Goal: Check status: Check status

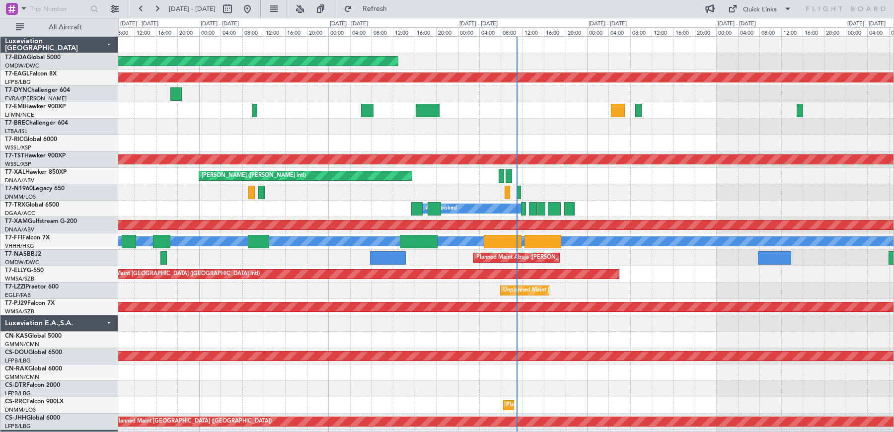
click at [70, 159] on div "T7-TST Hawker 900XP" at bounding box center [61, 156] width 113 height 9
click at [255, 7] on button at bounding box center [247, 9] width 16 height 16
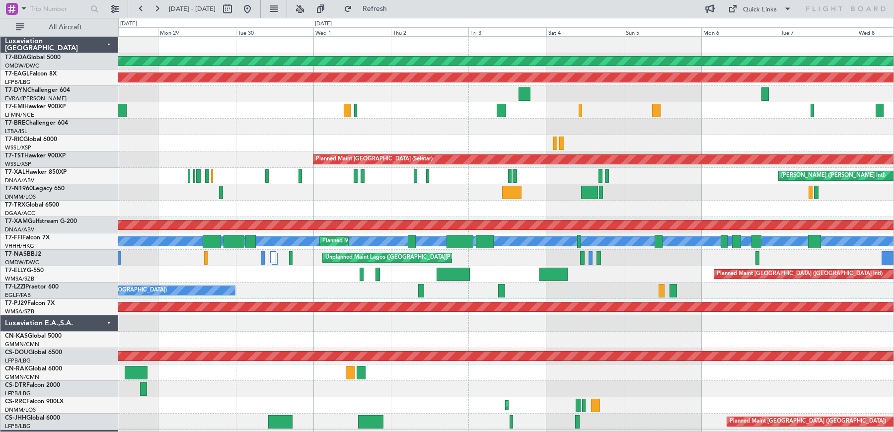
click at [797, 134] on div at bounding box center [506, 127] width 776 height 16
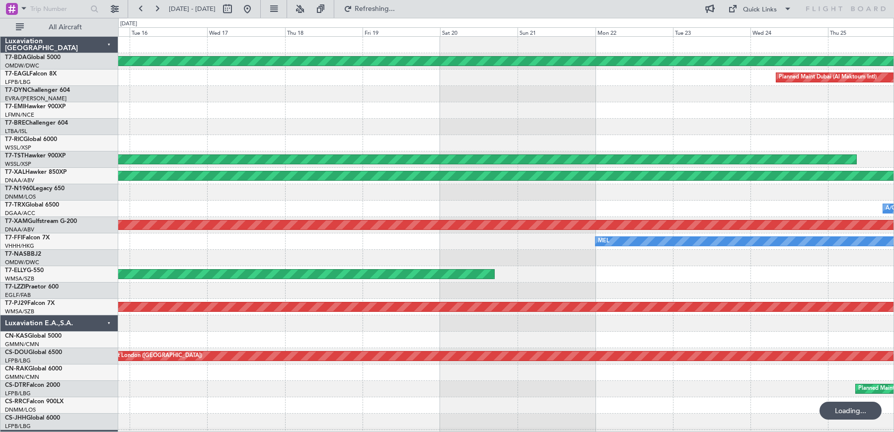
click at [894, 217] on div "Planned Maint Dubai (Al Maktoum Intl) Planned Maint [GEOGRAPHIC_DATA] (Al Makto…" at bounding box center [447, 225] width 894 height 414
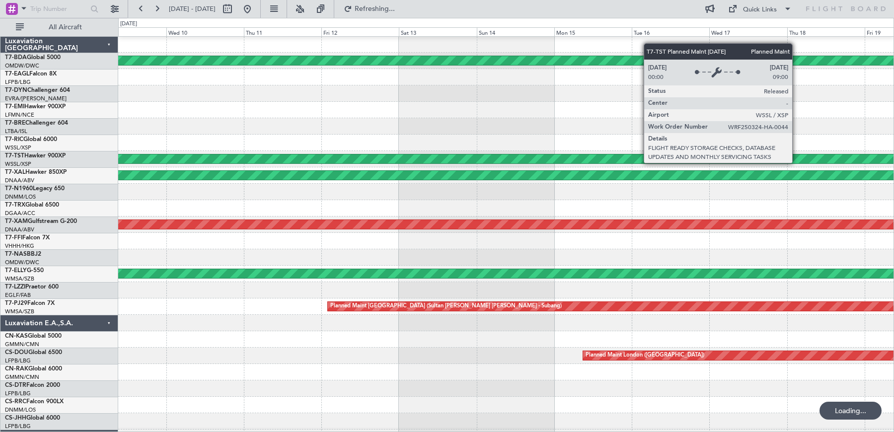
scroll to position [0, 0]
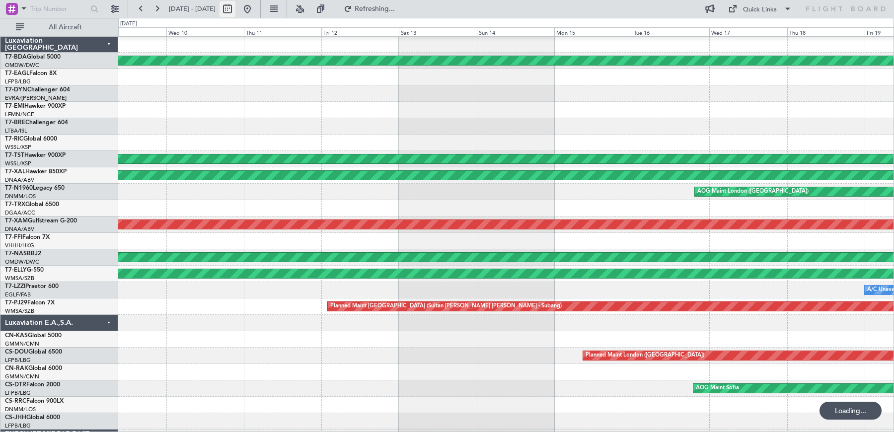
click at [235, 11] on button at bounding box center [228, 9] width 16 height 16
select select "9"
select select "2025"
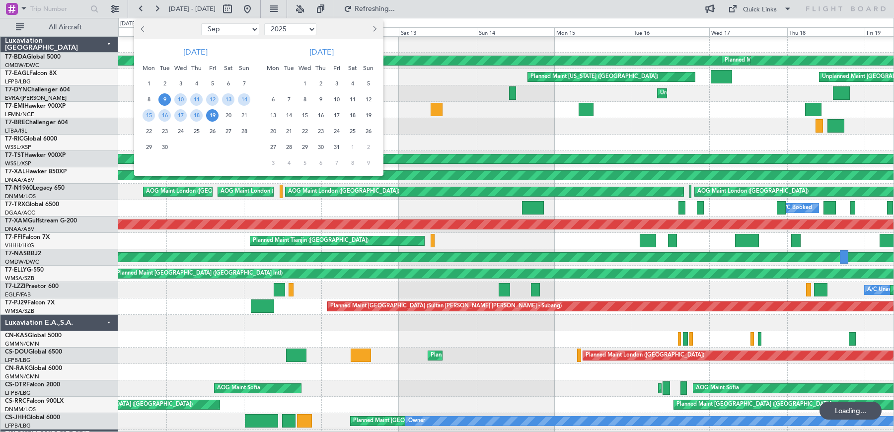
click at [146, 30] on button "Previous month" at bounding box center [143, 29] width 11 height 16
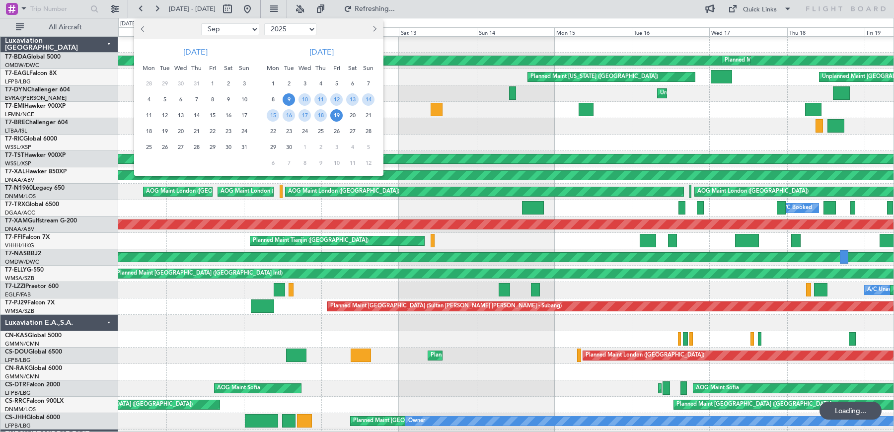
select select "8"
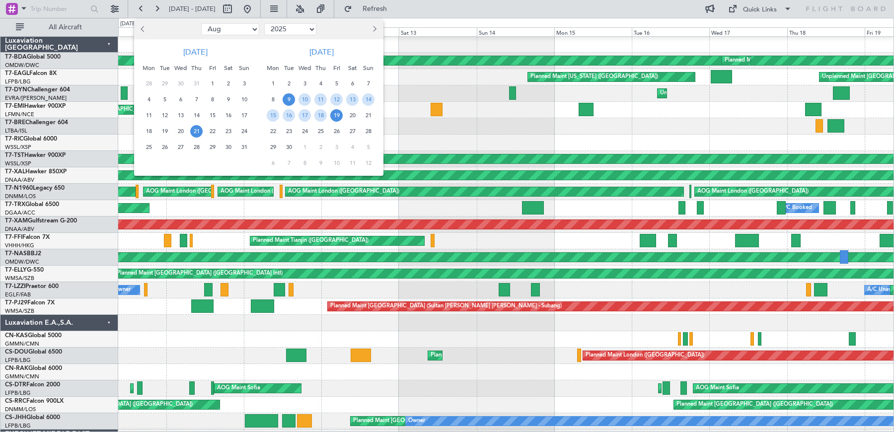
click at [197, 132] on span "21" at bounding box center [196, 131] width 12 height 12
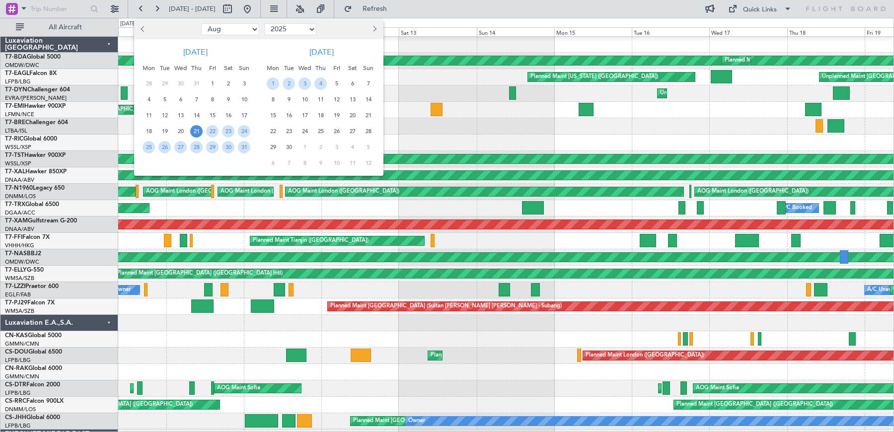
click at [197, 132] on span "21" at bounding box center [196, 131] width 12 height 12
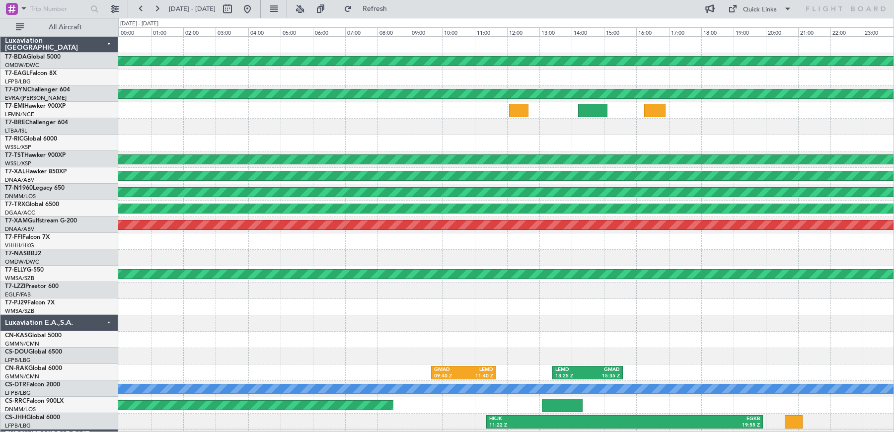
scroll to position [0, 0]
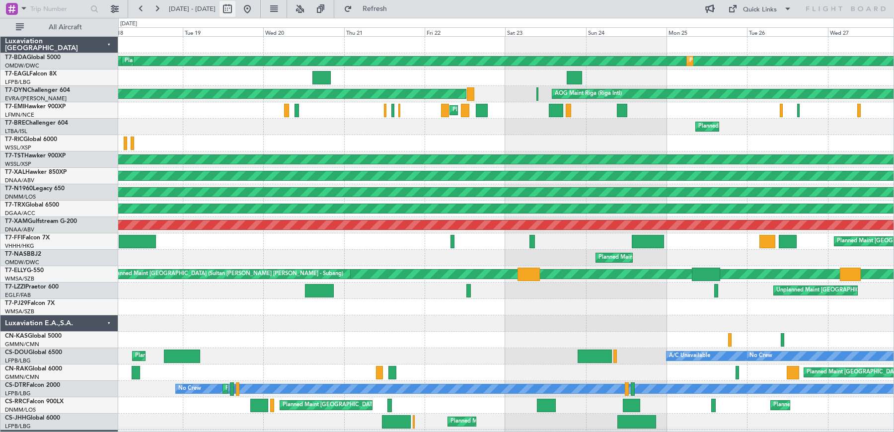
click at [235, 10] on button at bounding box center [228, 9] width 16 height 16
select select "8"
select select "2025"
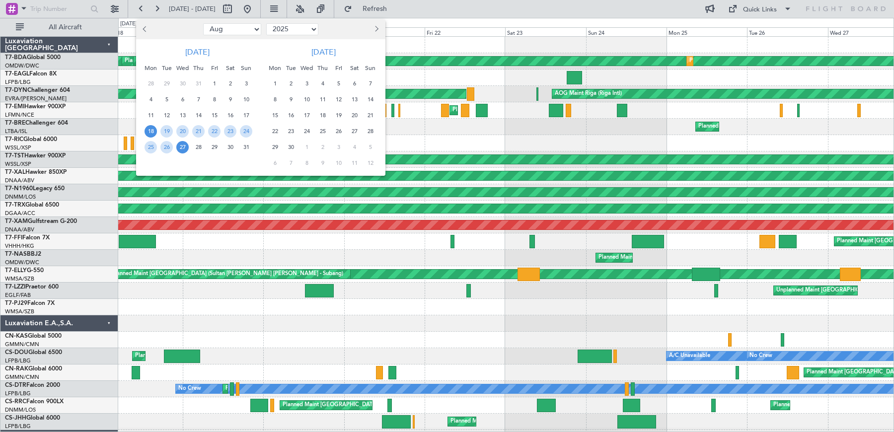
click at [254, 30] on select "Jan Feb Mar Apr May Jun [DATE] Aug Sep Oct Nov Dec" at bounding box center [232, 29] width 58 height 12
select select "9"
click at [203, 23] on select "Jan Feb Mar Apr May Jun [DATE] Aug Sep Oct Nov Dec" at bounding box center [232, 29] width 58 height 12
click at [231, 84] on span "6" at bounding box center [230, 84] width 12 height 12
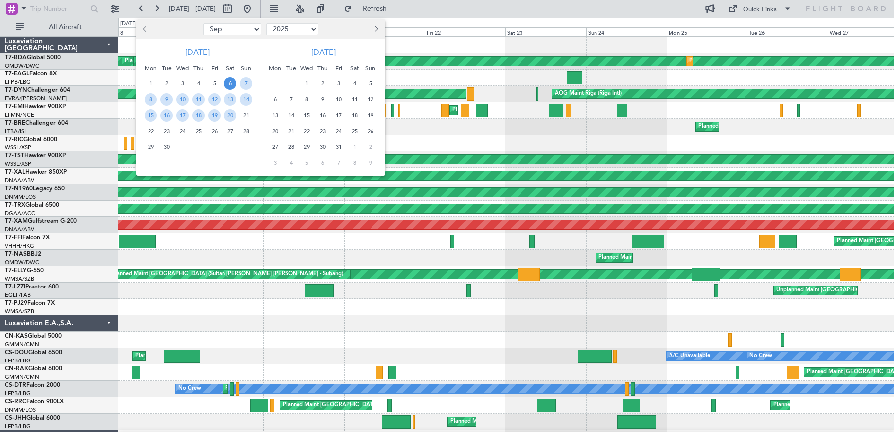
click at [231, 84] on span "6" at bounding box center [230, 84] width 12 height 12
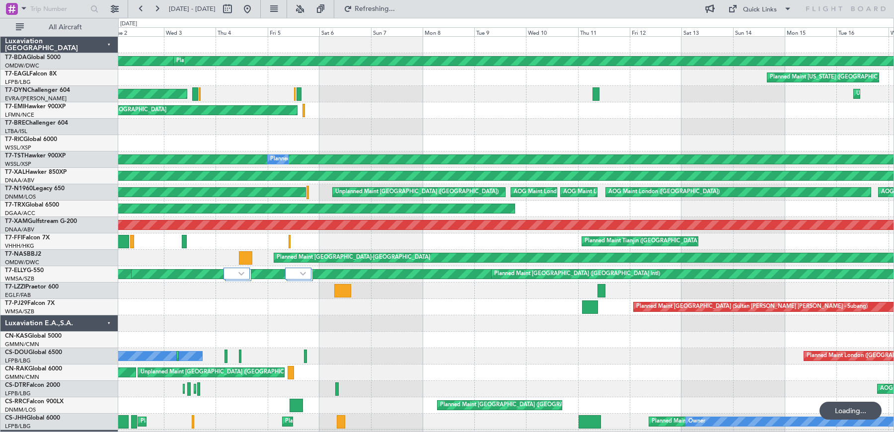
click at [400, 109] on div "Planned Maint [GEOGRAPHIC_DATA]" at bounding box center [506, 110] width 776 height 16
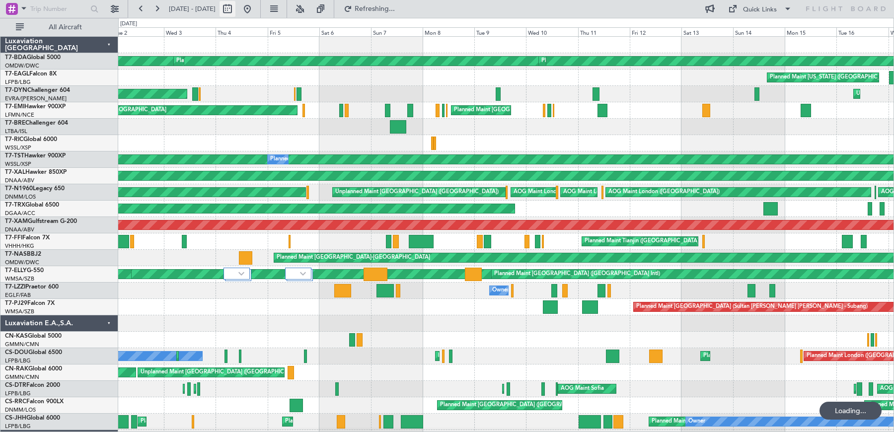
click at [235, 7] on button at bounding box center [228, 9] width 16 height 16
select select "9"
select select "2025"
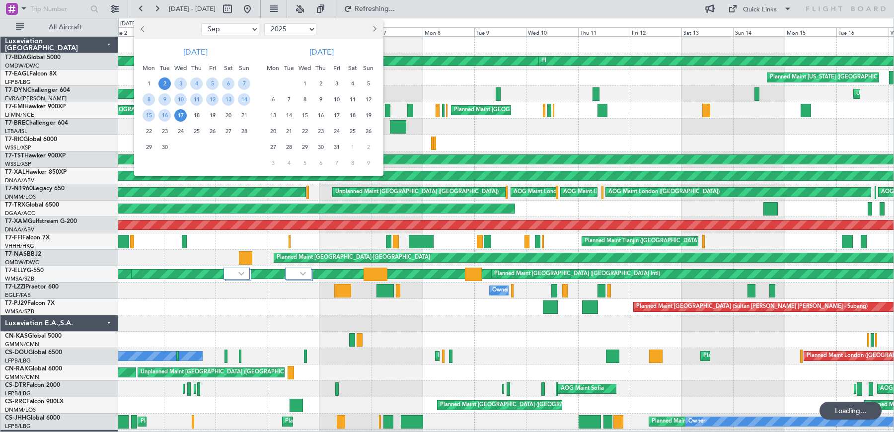
click at [144, 34] on button "Previous month" at bounding box center [143, 29] width 11 height 16
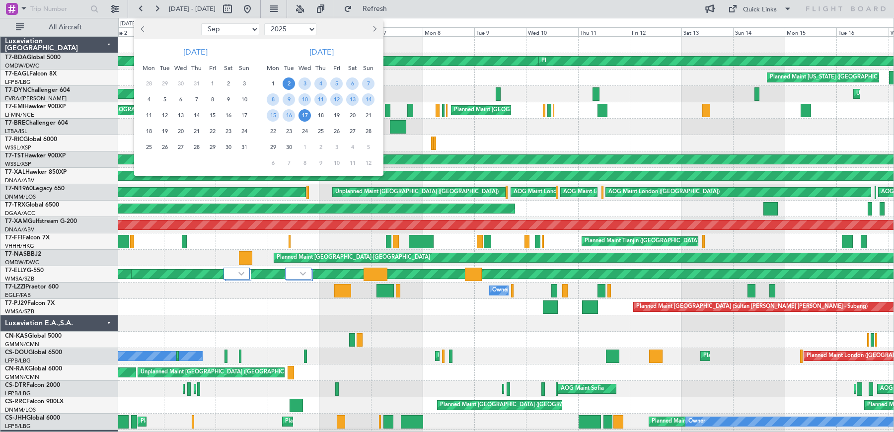
select select "8"
click at [211, 102] on span "8" at bounding box center [212, 99] width 12 height 12
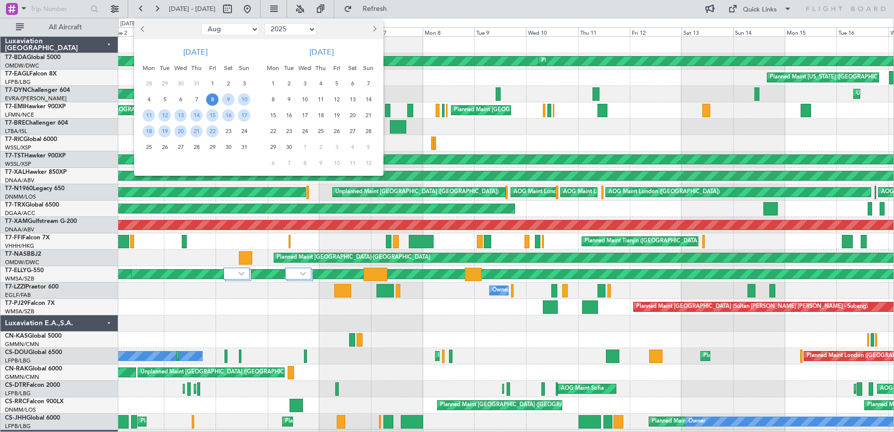
click at [211, 102] on span "8" at bounding box center [212, 99] width 12 height 12
